Goal: Find specific page/section: Locate a particular part of the current website

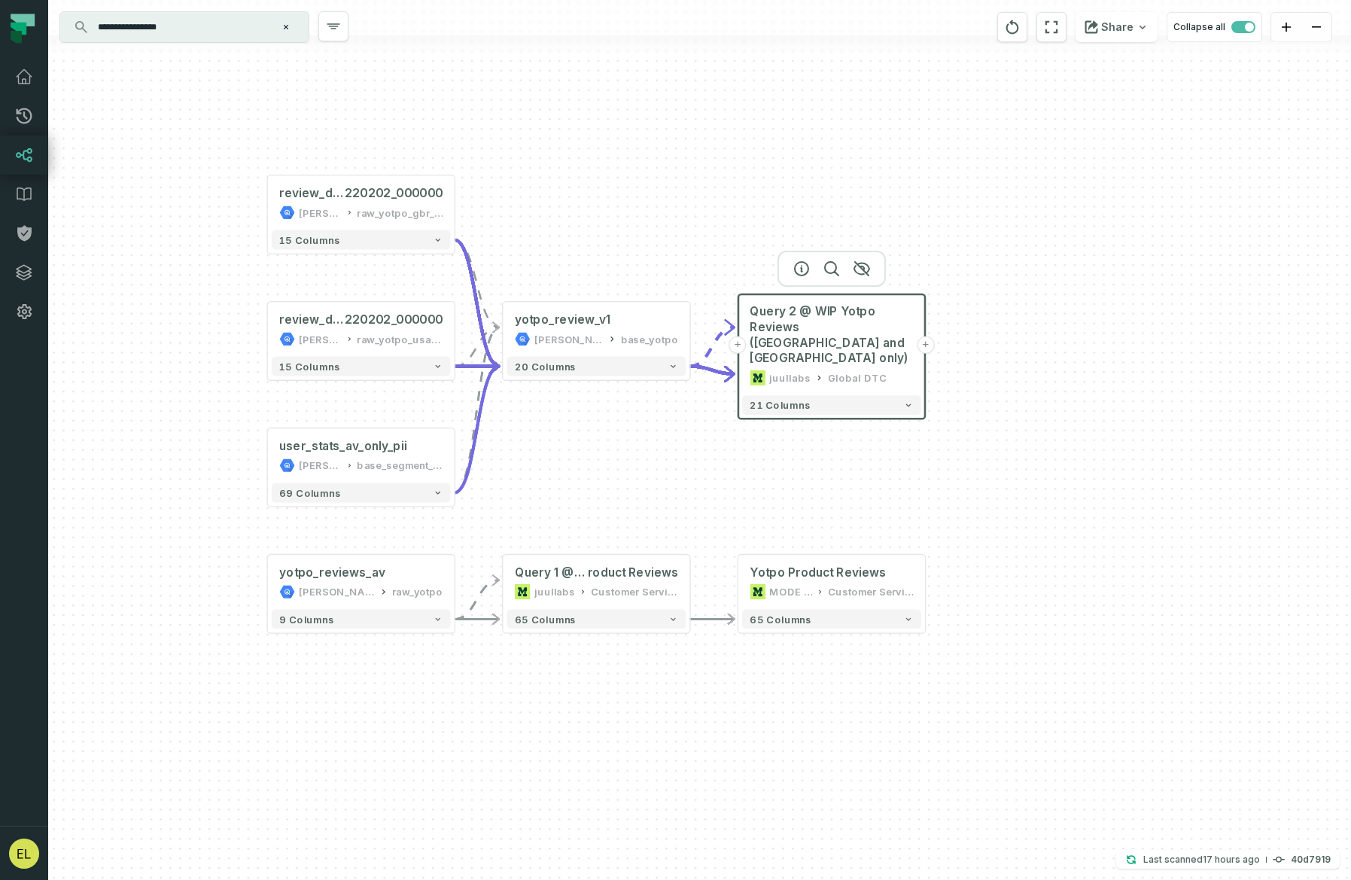
click at [289, 30] on icon "Clear search query" at bounding box center [285, 27] width 9 height 9
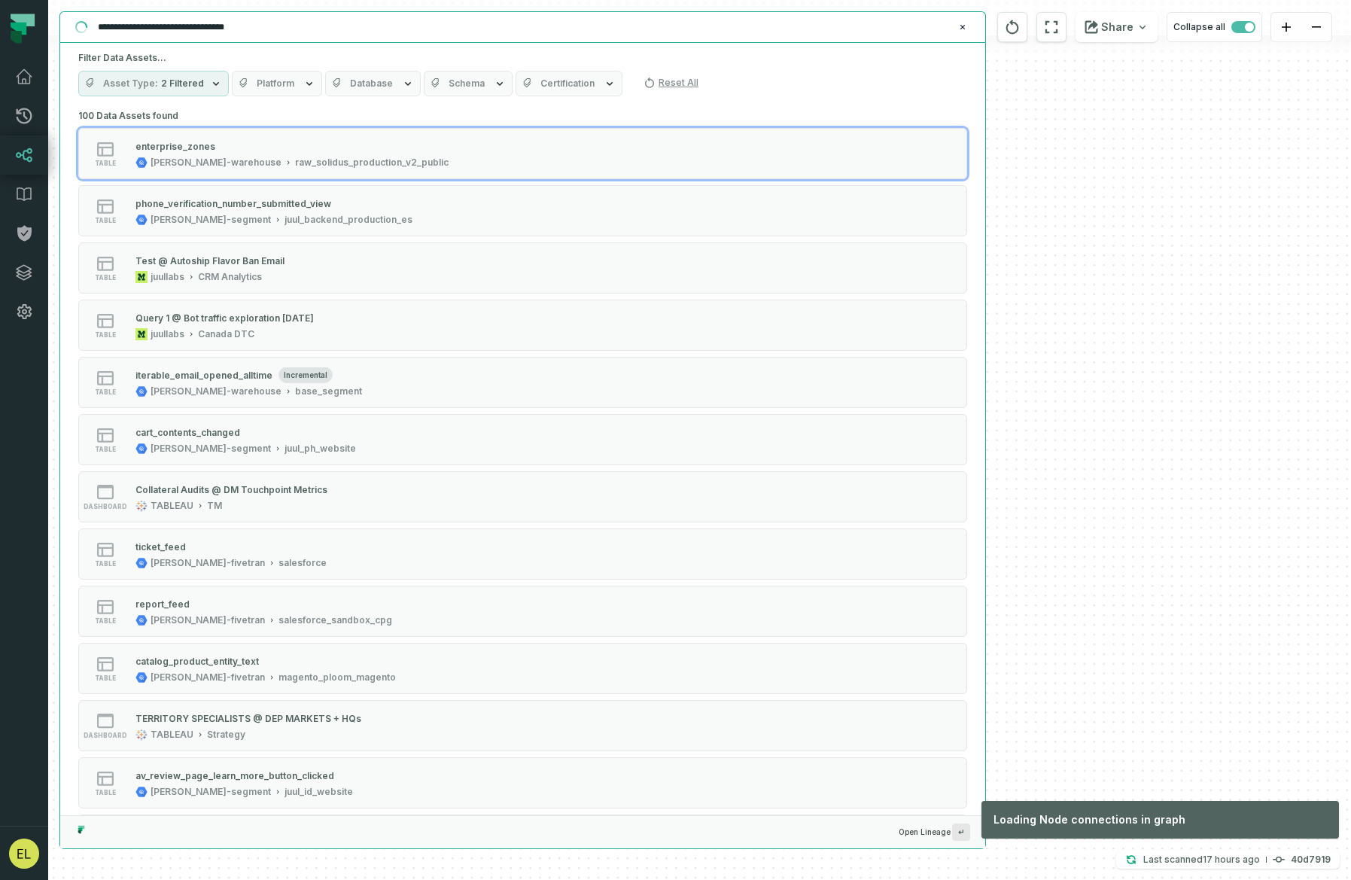
type input "**********"
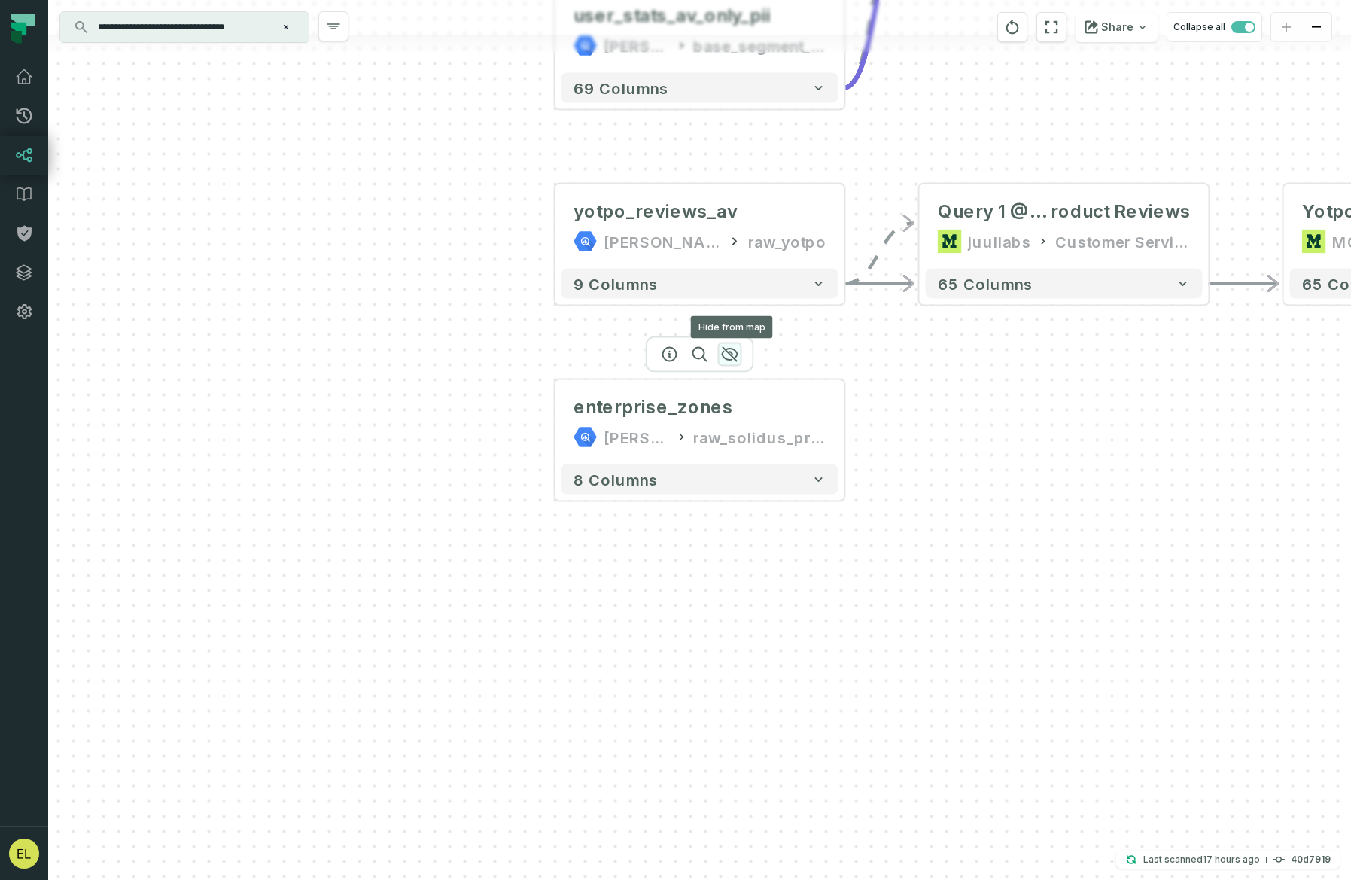
click at [730, 355] on icon "button" at bounding box center [729, 355] width 15 height 14
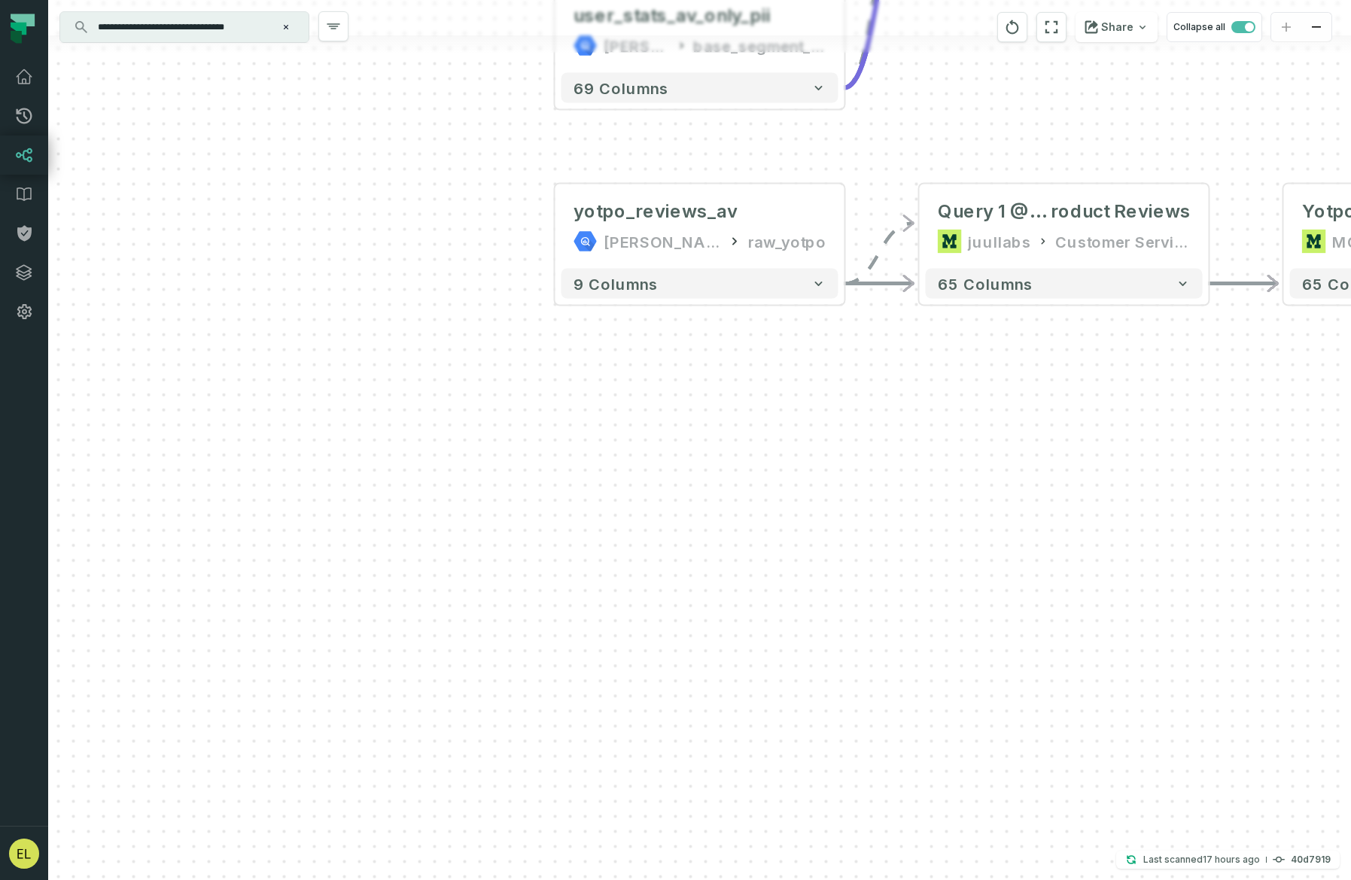
click at [257, 32] on input "**********" at bounding box center [183, 27] width 188 height 24
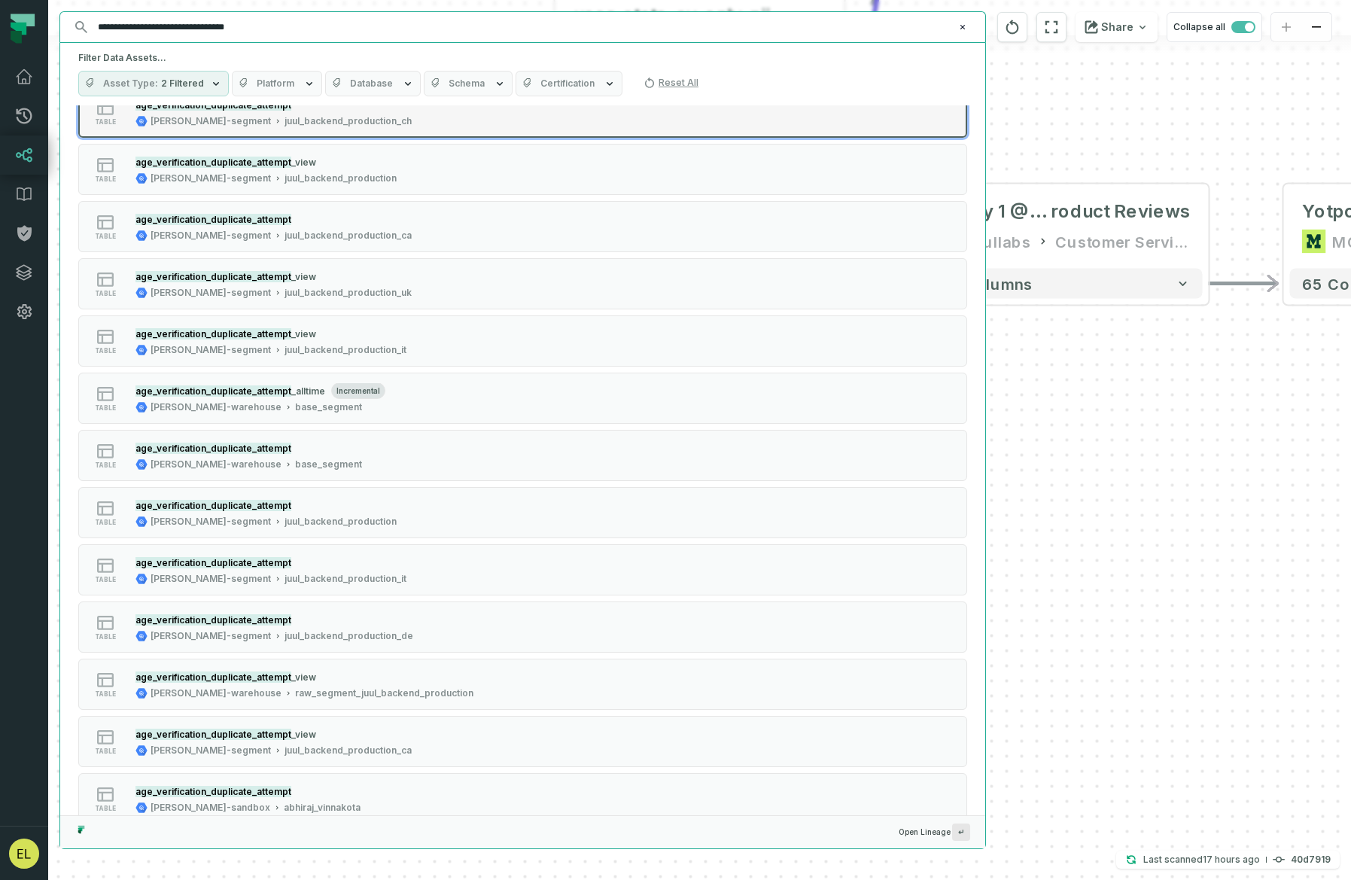
scroll to position [457, 0]
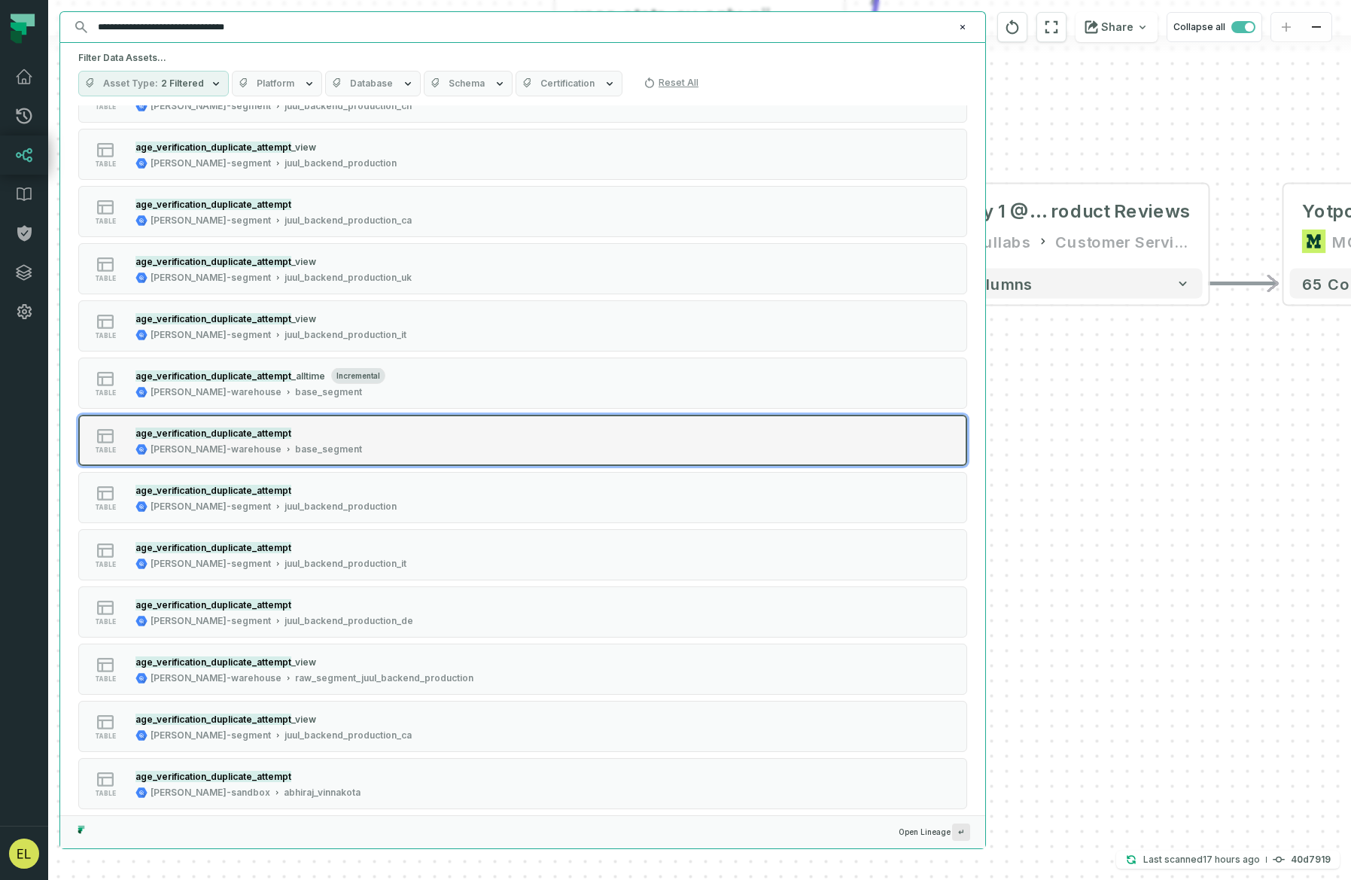
drag, startPoint x: 428, startPoint y: 397, endPoint x: 416, endPoint y: 423, distance: 29.0
click at [416, 423] on div "20 Data Assets found table age_verification_duplicate_attempt [PERSON_NAME]-war…" at bounding box center [522, 239] width 889 height 1180
click at [291, 441] on div "age_verification_duplicate_attempt [PERSON_NAME]-warehouse base_segment" at bounding box center [248, 440] width 239 height 30
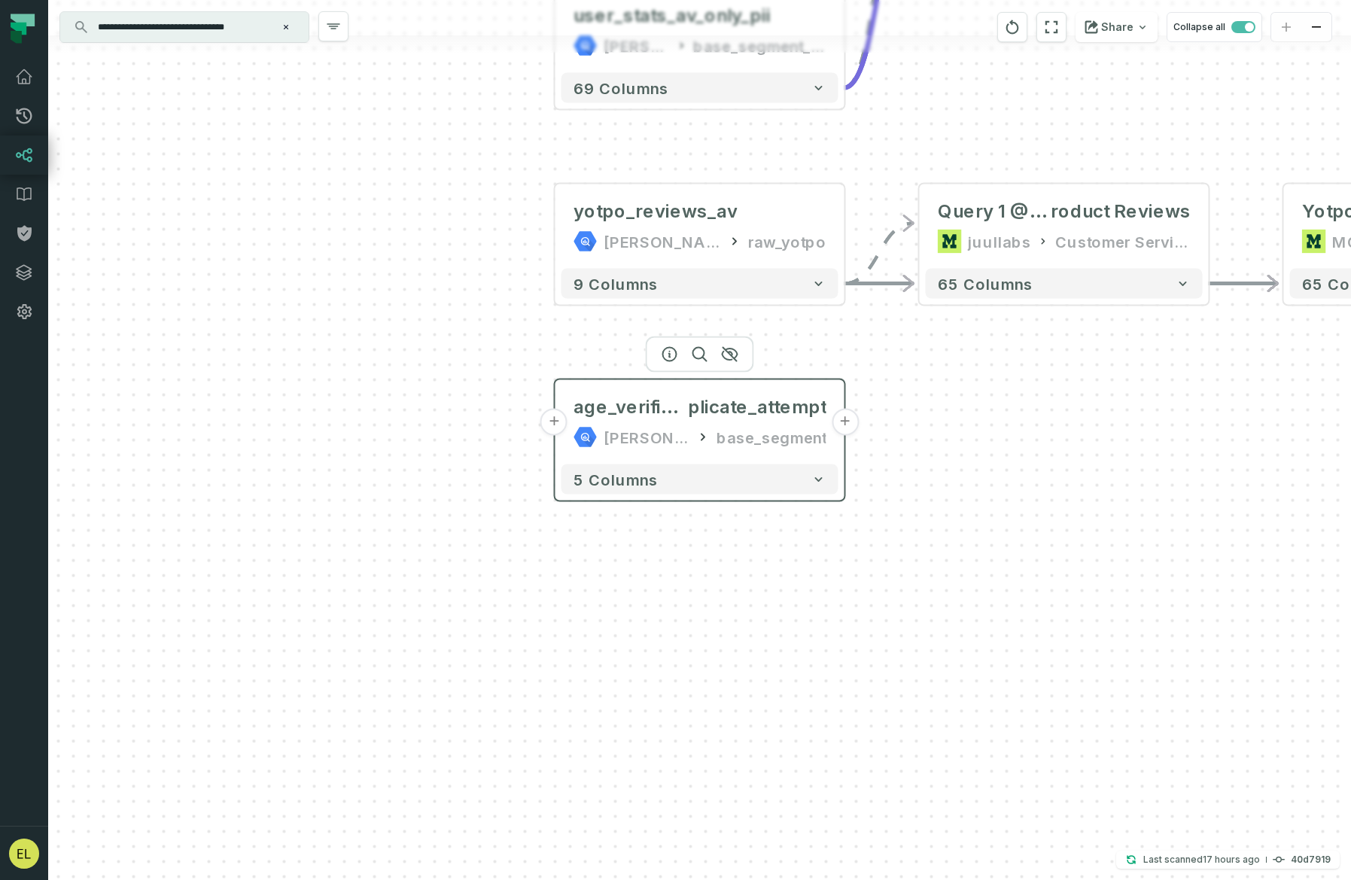
click at [843, 425] on button "+" at bounding box center [845, 422] width 27 height 27
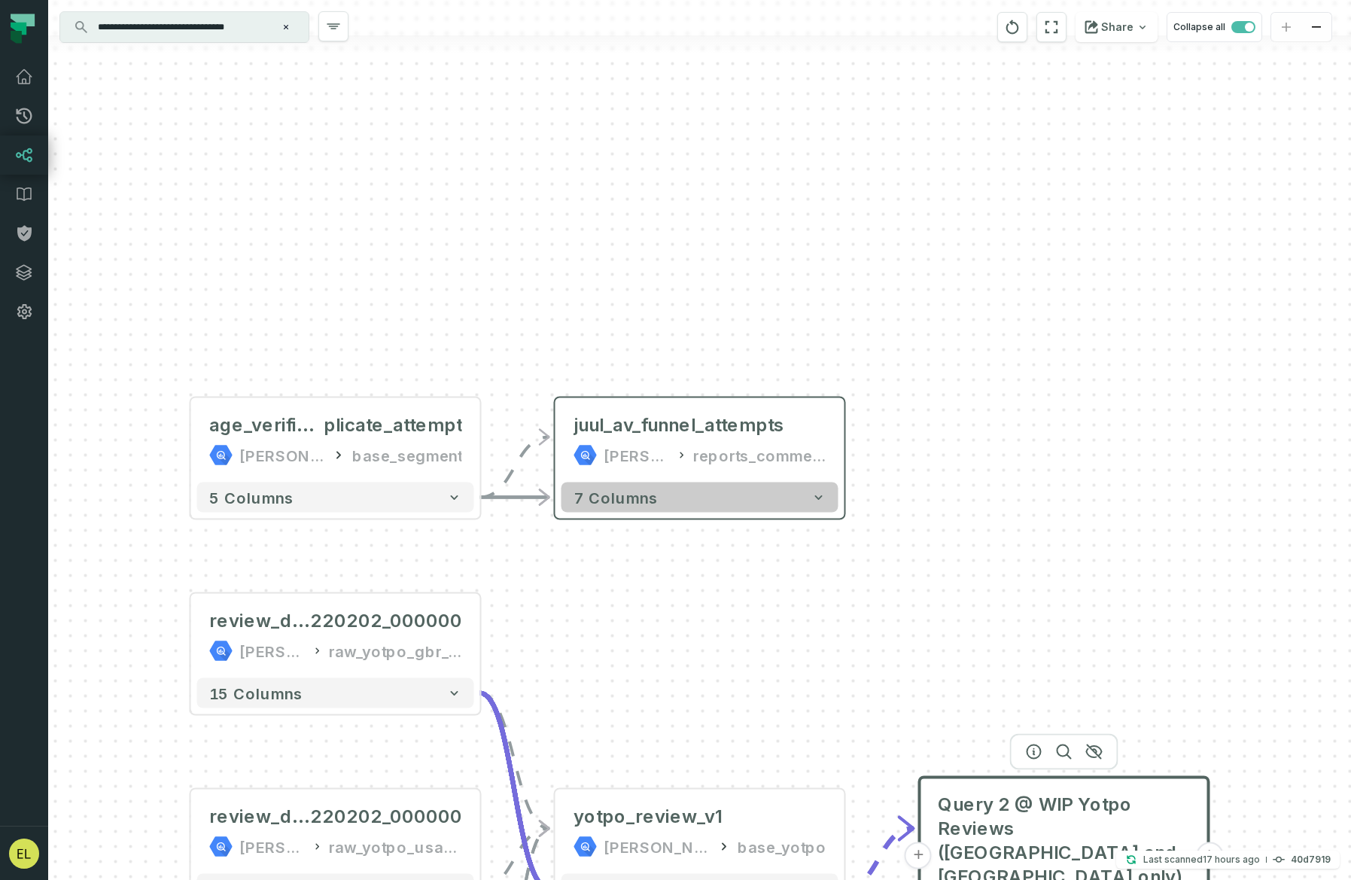
click at [826, 494] on button "7 columns" at bounding box center [699, 497] width 277 height 30
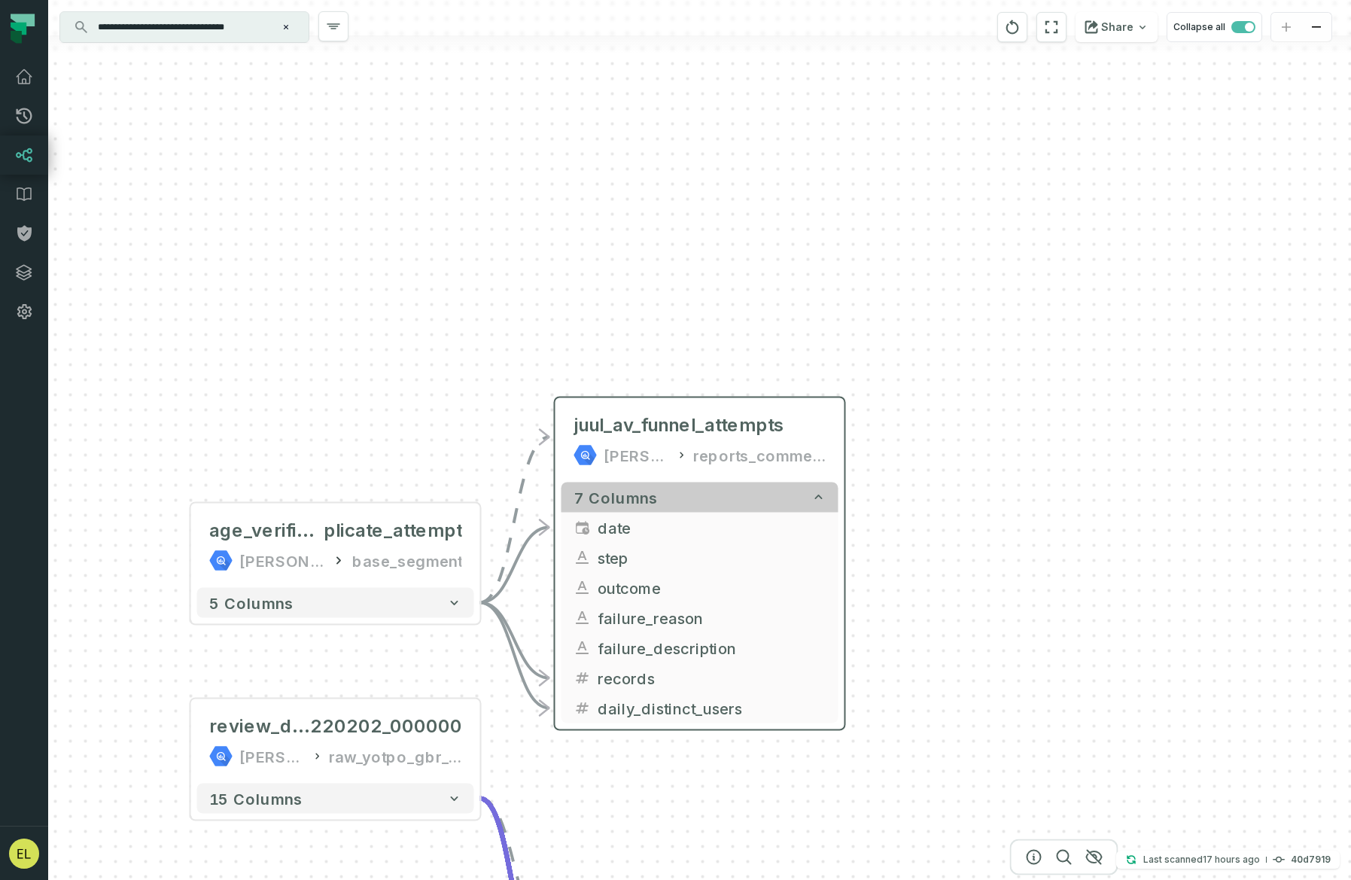
click at [826, 494] on button "7 columns" at bounding box center [699, 497] width 277 height 30
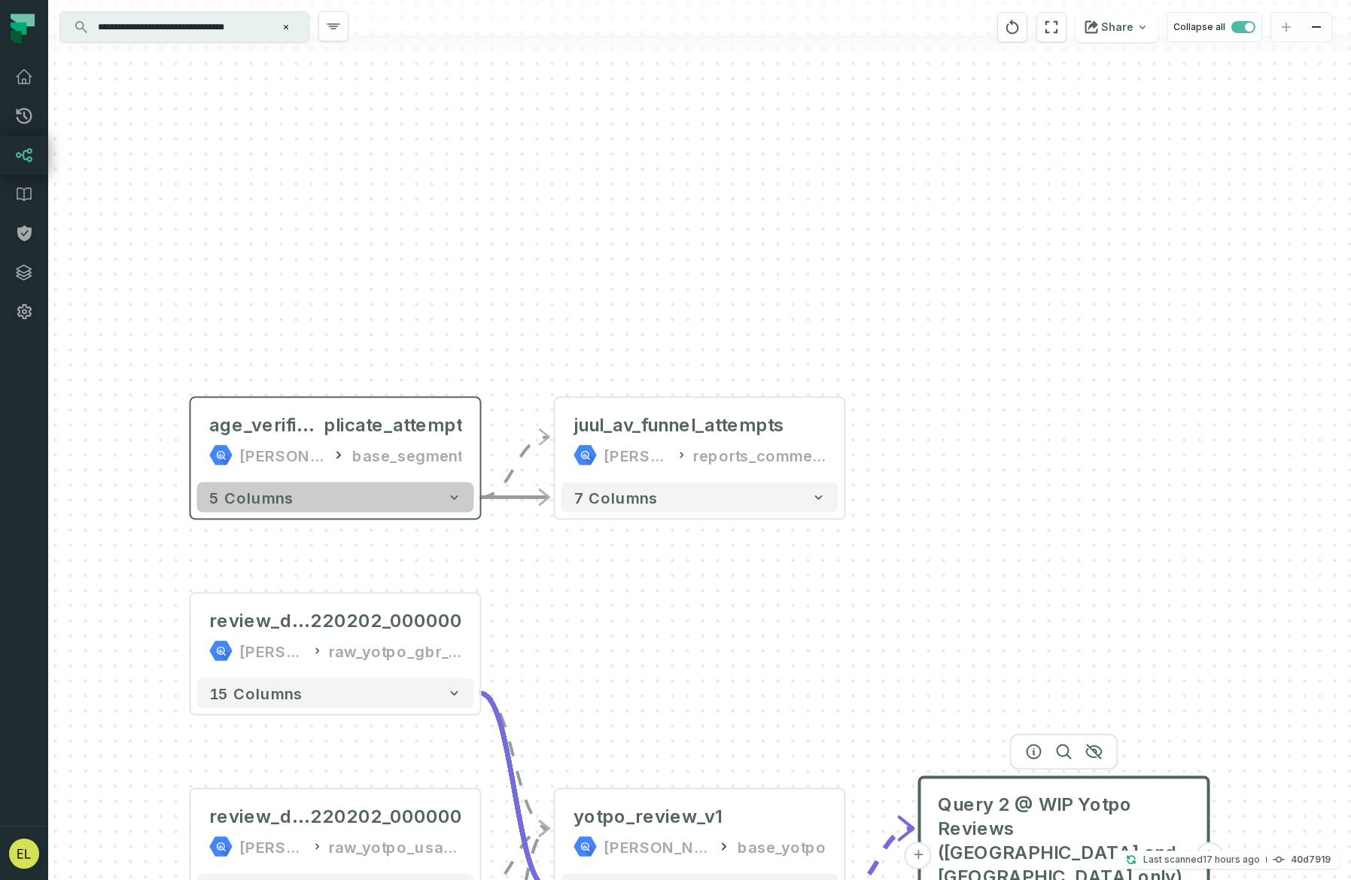
click at [462, 494] on button "5 columns" at bounding box center [335, 497] width 277 height 30
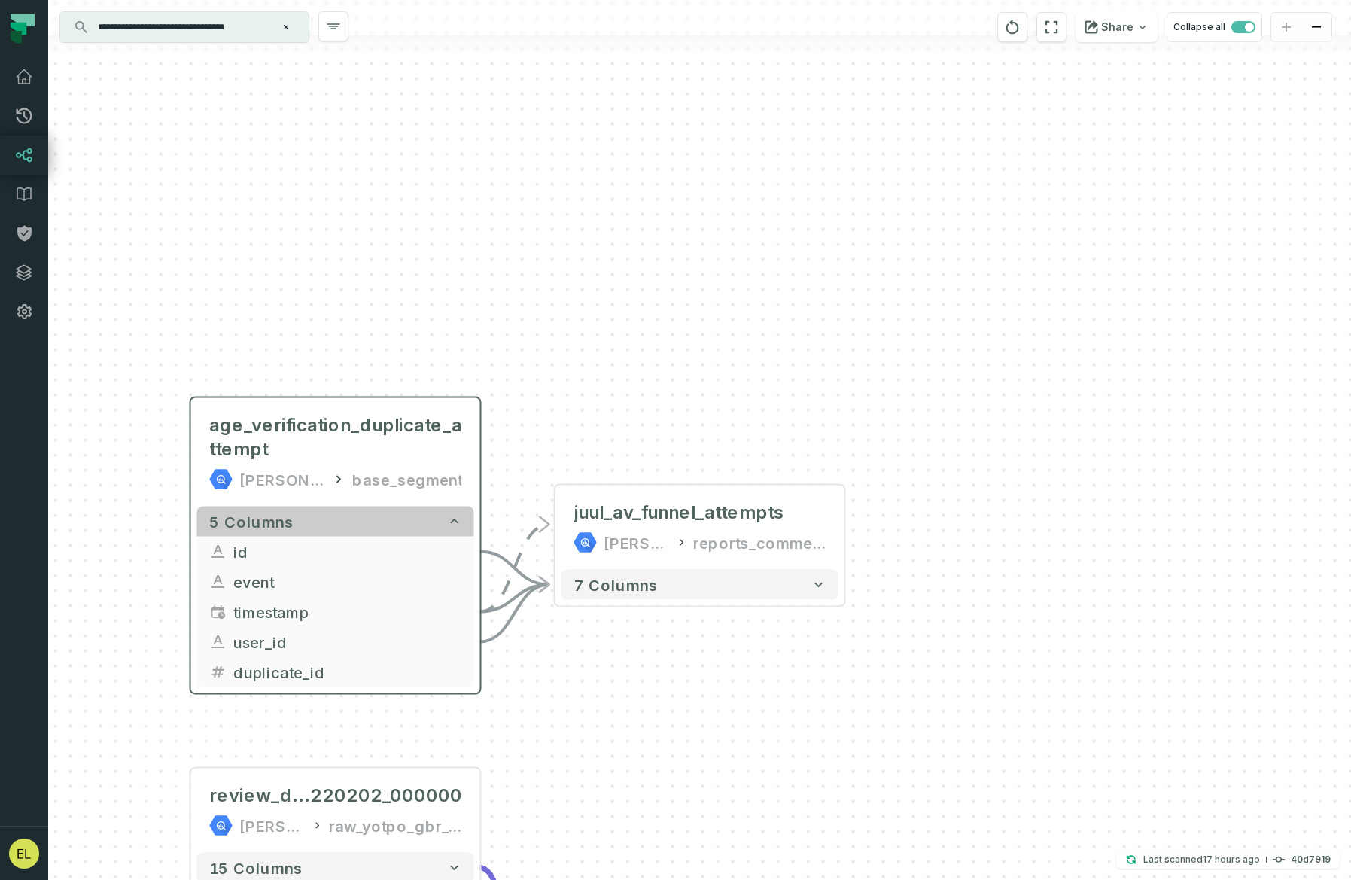
click at [461, 524] on icon "button" at bounding box center [454, 521] width 15 height 15
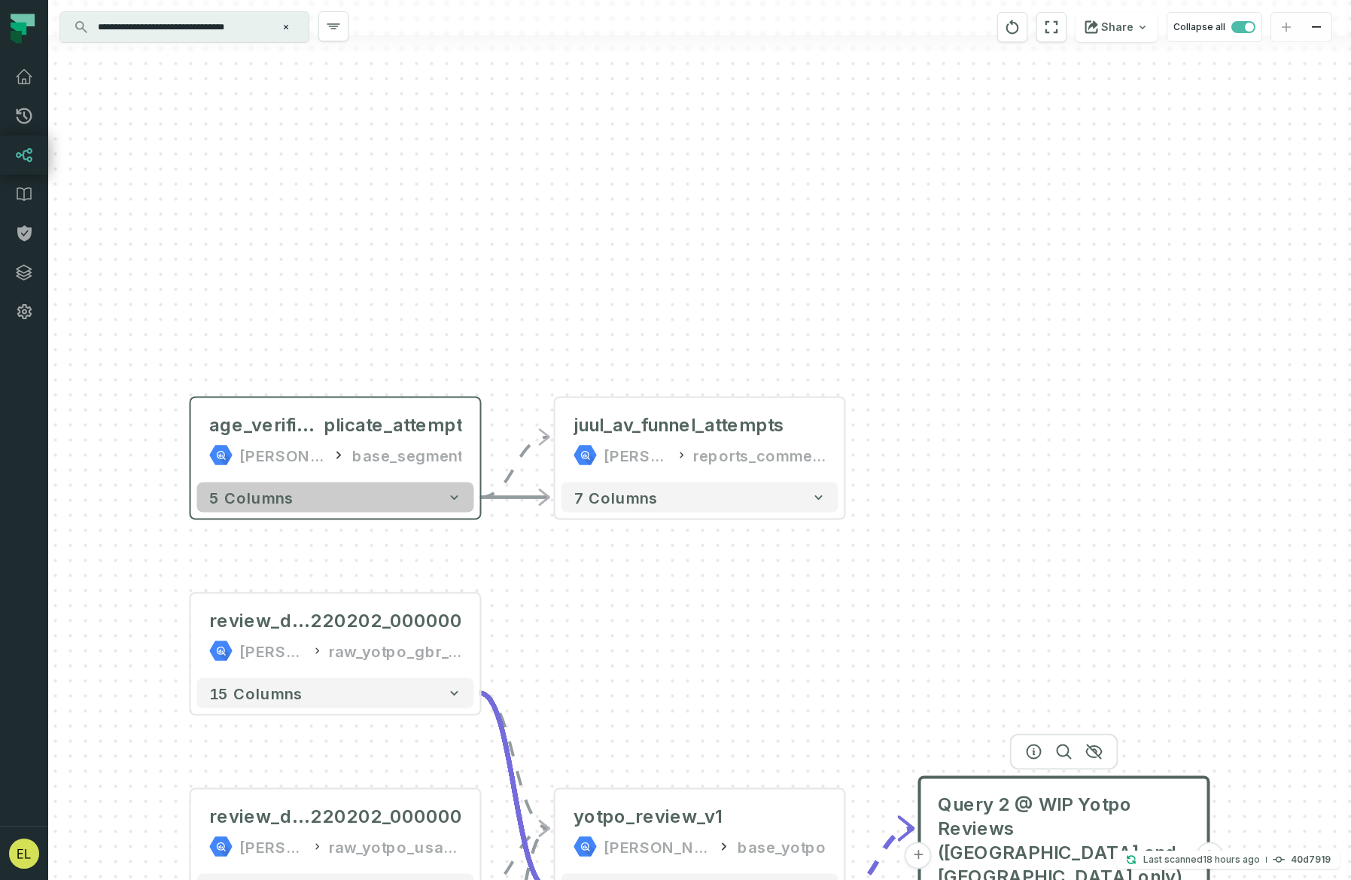
click at [461, 501] on icon "button" at bounding box center [454, 497] width 15 height 15
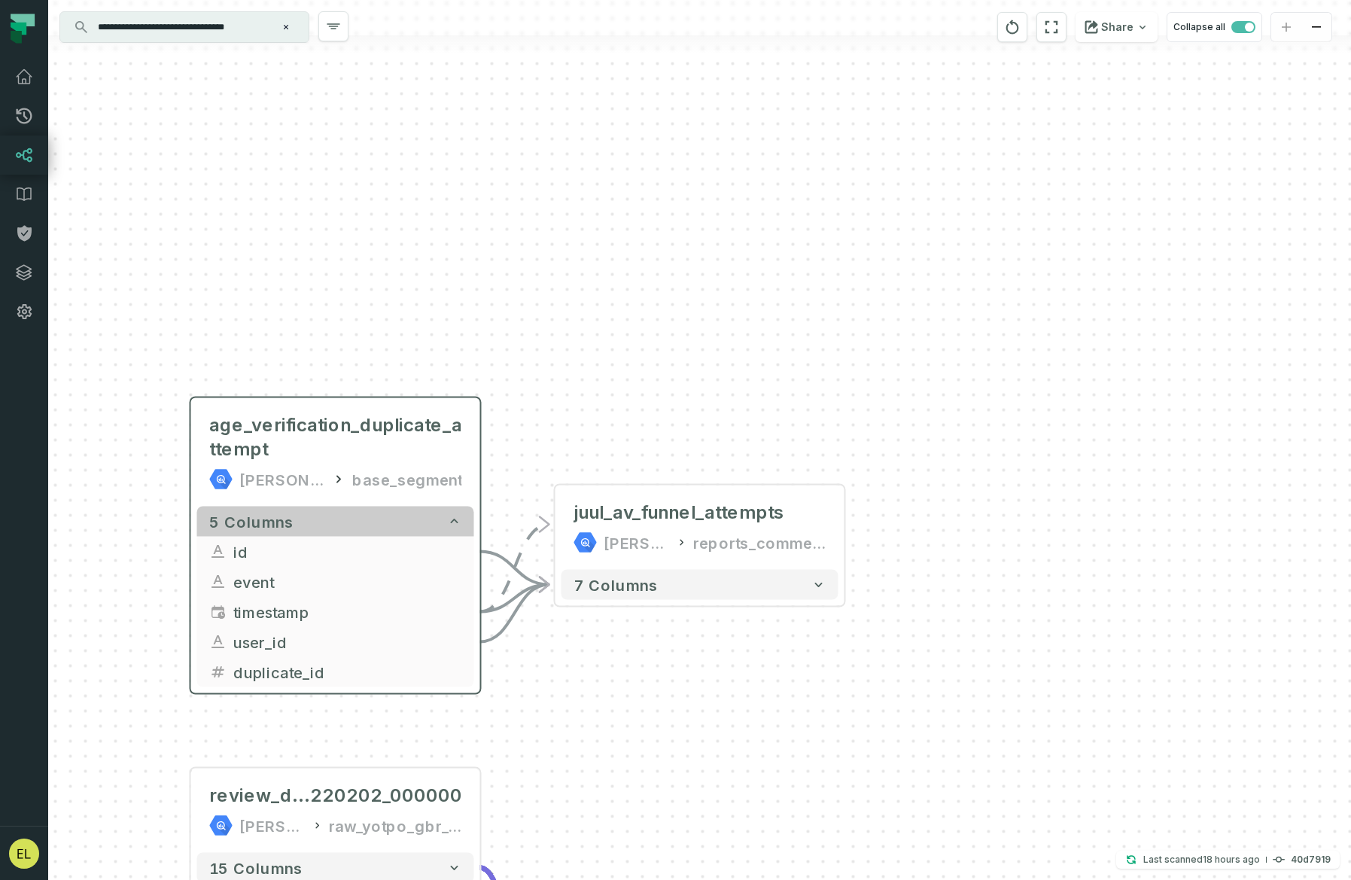
click at [460, 518] on icon "button" at bounding box center [454, 521] width 15 height 15
